Goal: Check status: Check status

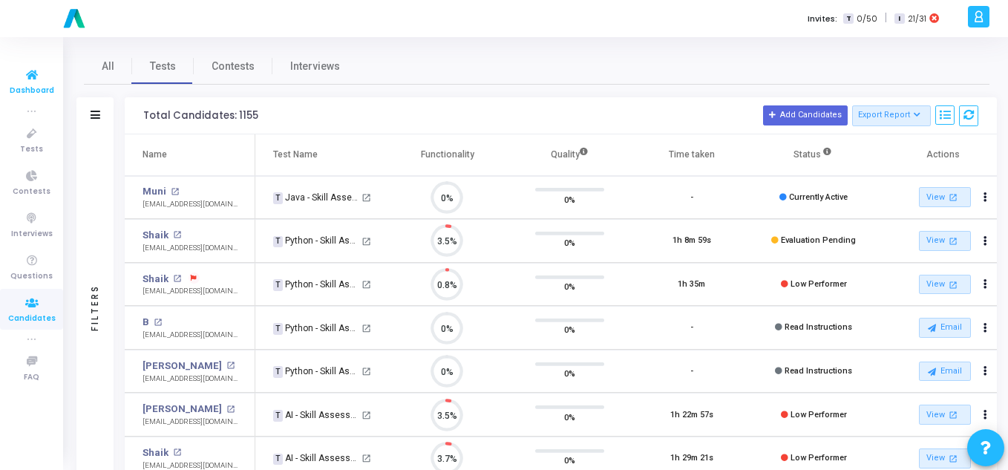
click at [37, 79] on icon at bounding box center [31, 75] width 31 height 19
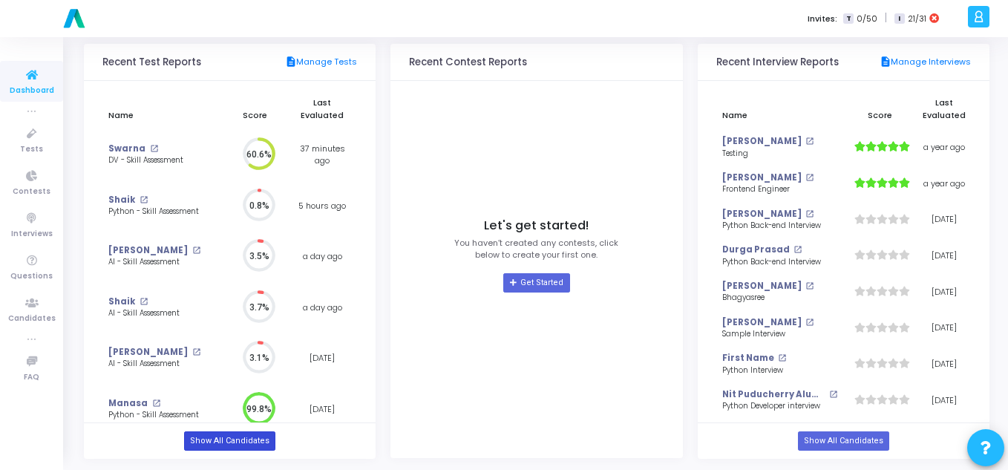
click at [219, 449] on link "Show All Candidates" at bounding box center [229, 440] width 91 height 19
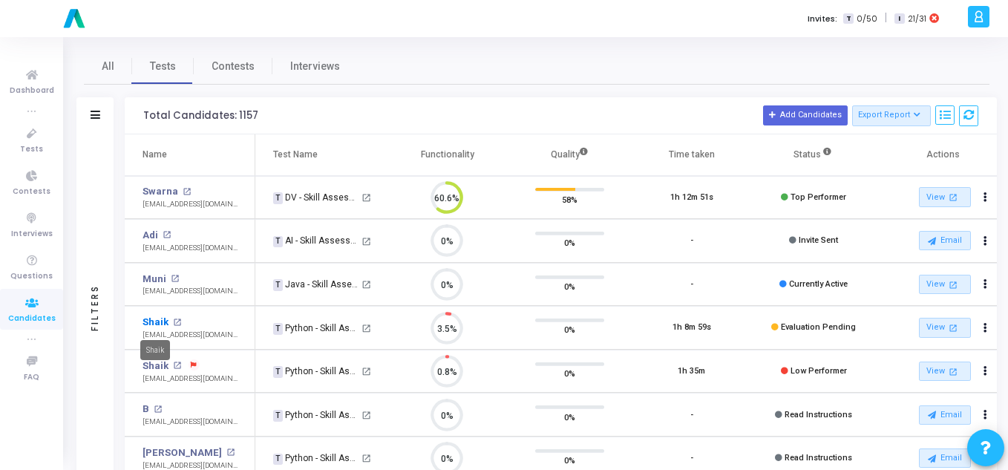
click at [147, 325] on link "Shaik" at bounding box center [155, 322] width 26 height 15
